Goal: Task Accomplishment & Management: Manage account settings

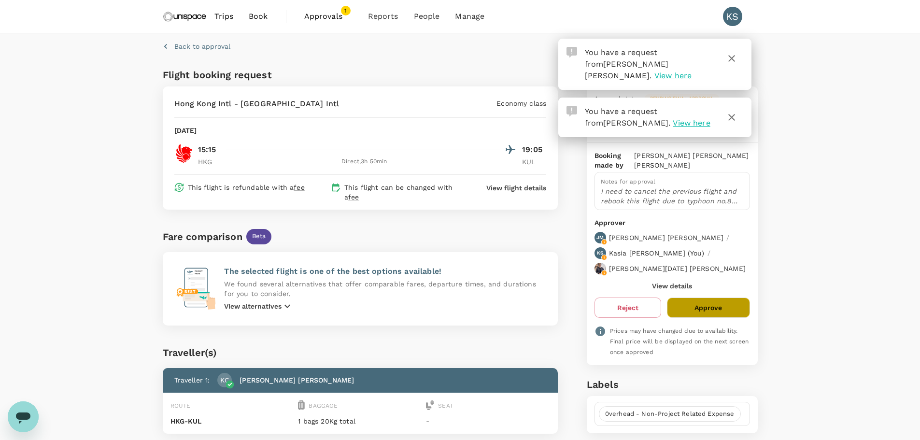
click at [722, 297] on button "Approve" at bounding box center [708, 307] width 83 height 20
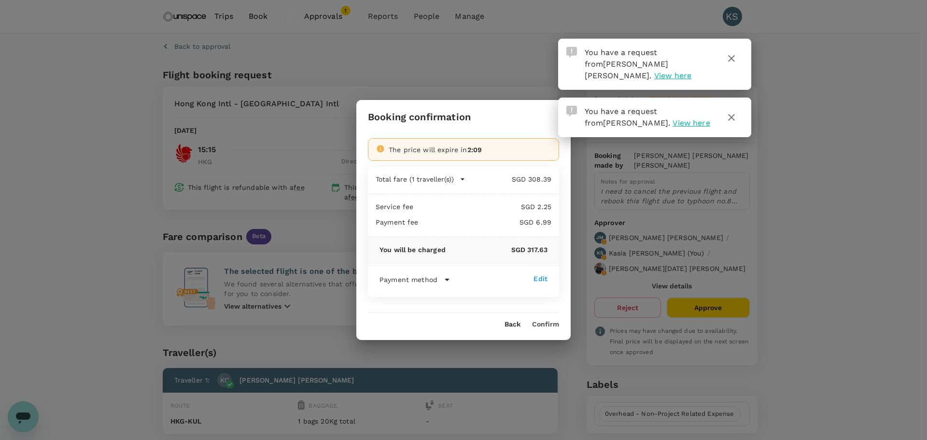
click at [549, 326] on button "Confirm" at bounding box center [545, 325] width 27 height 8
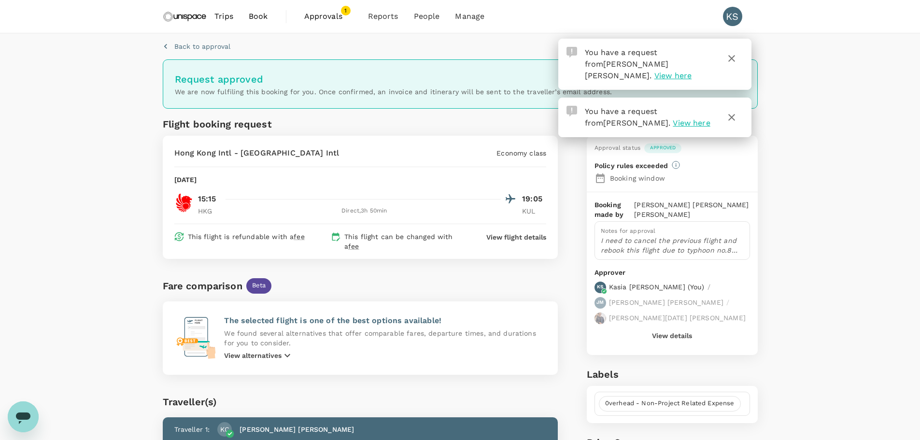
click at [338, 15] on span "Approvals" at bounding box center [328, 17] width 48 height 12
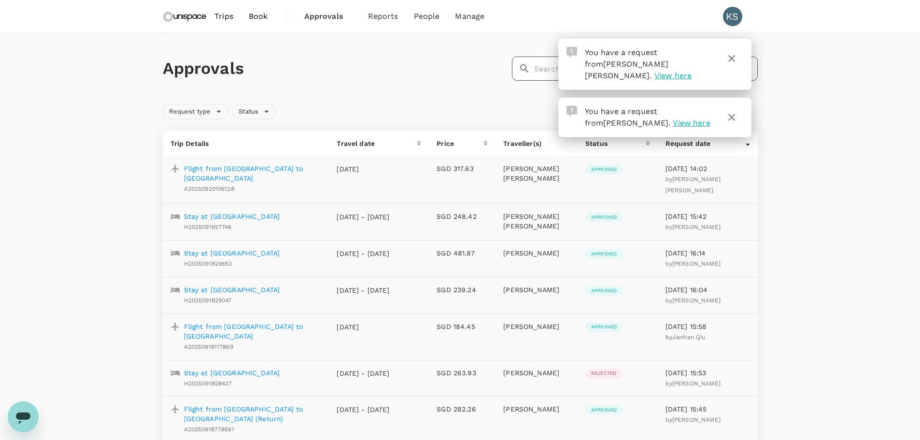
click at [546, 67] on input "text" at bounding box center [646, 68] width 224 height 24
type input "[PERSON_NAME]"
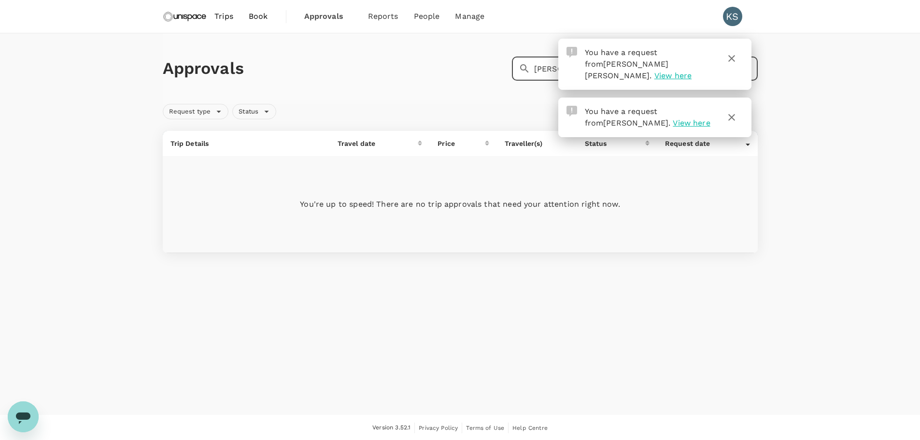
click at [728, 58] on icon "button" at bounding box center [732, 59] width 12 height 12
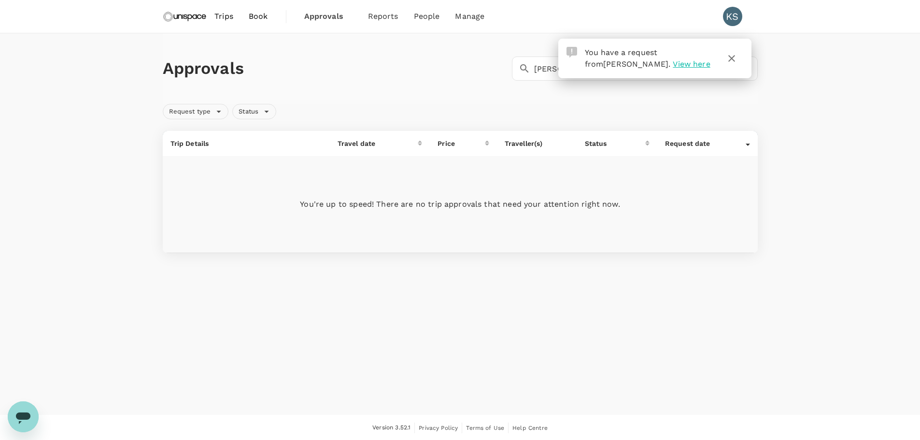
click at [728, 107] on div "You have a request from [PERSON_NAME][DEMOGRAPHIC_DATA] . View here Trips Book …" at bounding box center [460, 220] width 920 height 441
click at [341, 18] on span "Approvals" at bounding box center [328, 17] width 48 height 12
click at [325, 18] on span "Approvals" at bounding box center [328, 17] width 48 height 12
click at [732, 61] on icon "button" at bounding box center [732, 59] width 12 height 12
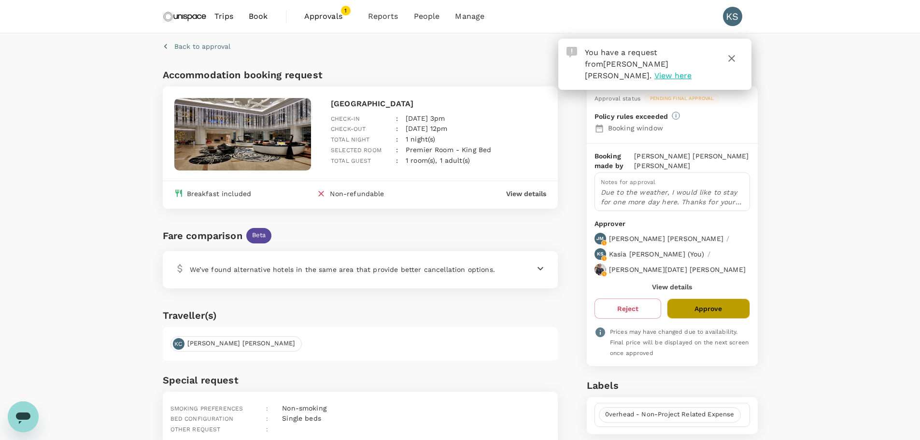
click at [715, 298] on button "Approve" at bounding box center [708, 308] width 83 height 20
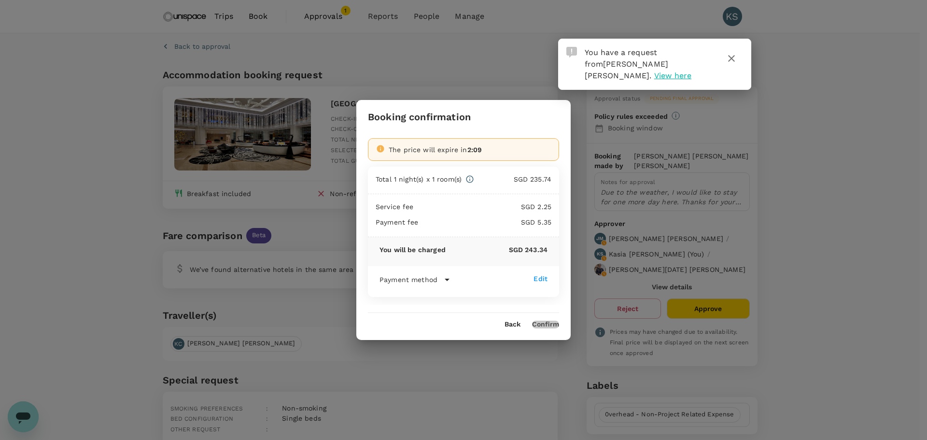
click at [552, 323] on button "Confirm" at bounding box center [545, 325] width 27 height 8
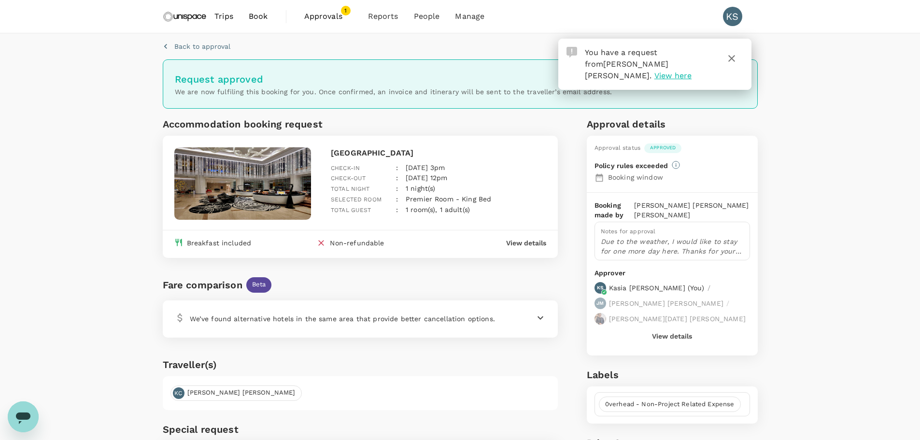
click at [330, 16] on span "Approvals" at bounding box center [328, 17] width 48 height 12
